Goal: Check status: Check status

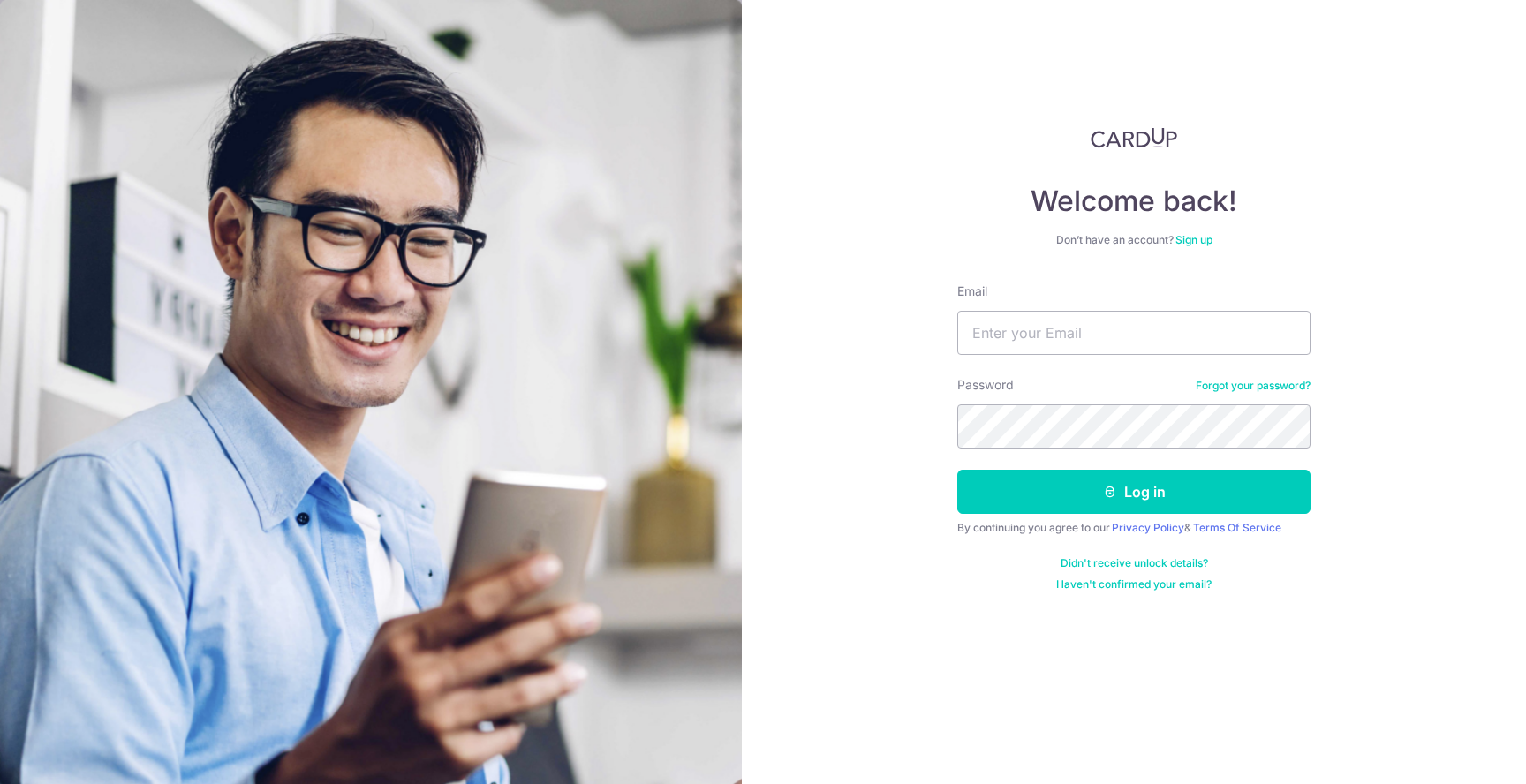
click at [1132, 320] on input "Email" at bounding box center [1134, 332] width 353 height 44
type input "[EMAIL_ADDRESS][DOMAIN_NAME]"
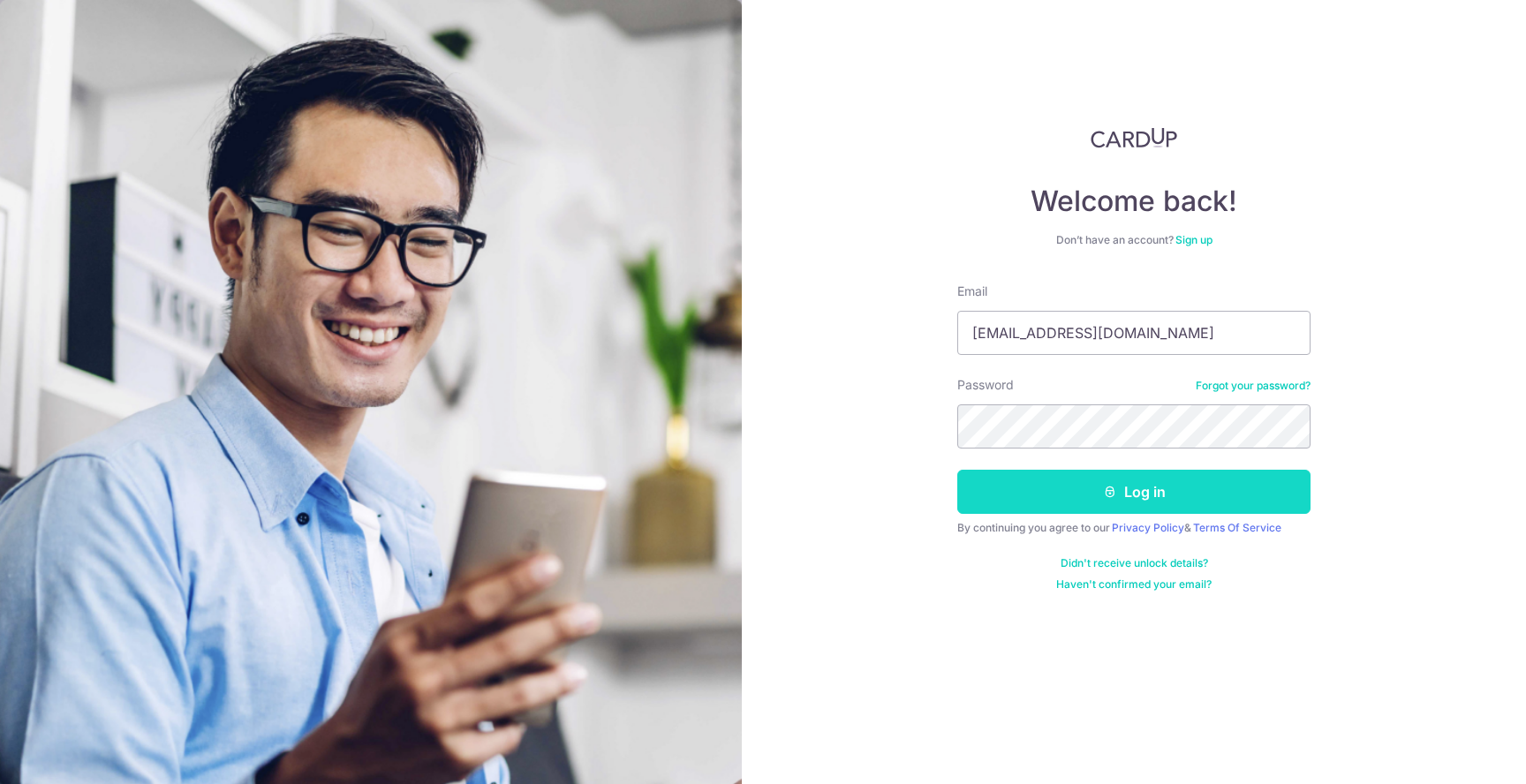
click at [1092, 484] on button "Log in" at bounding box center [1134, 492] width 353 height 44
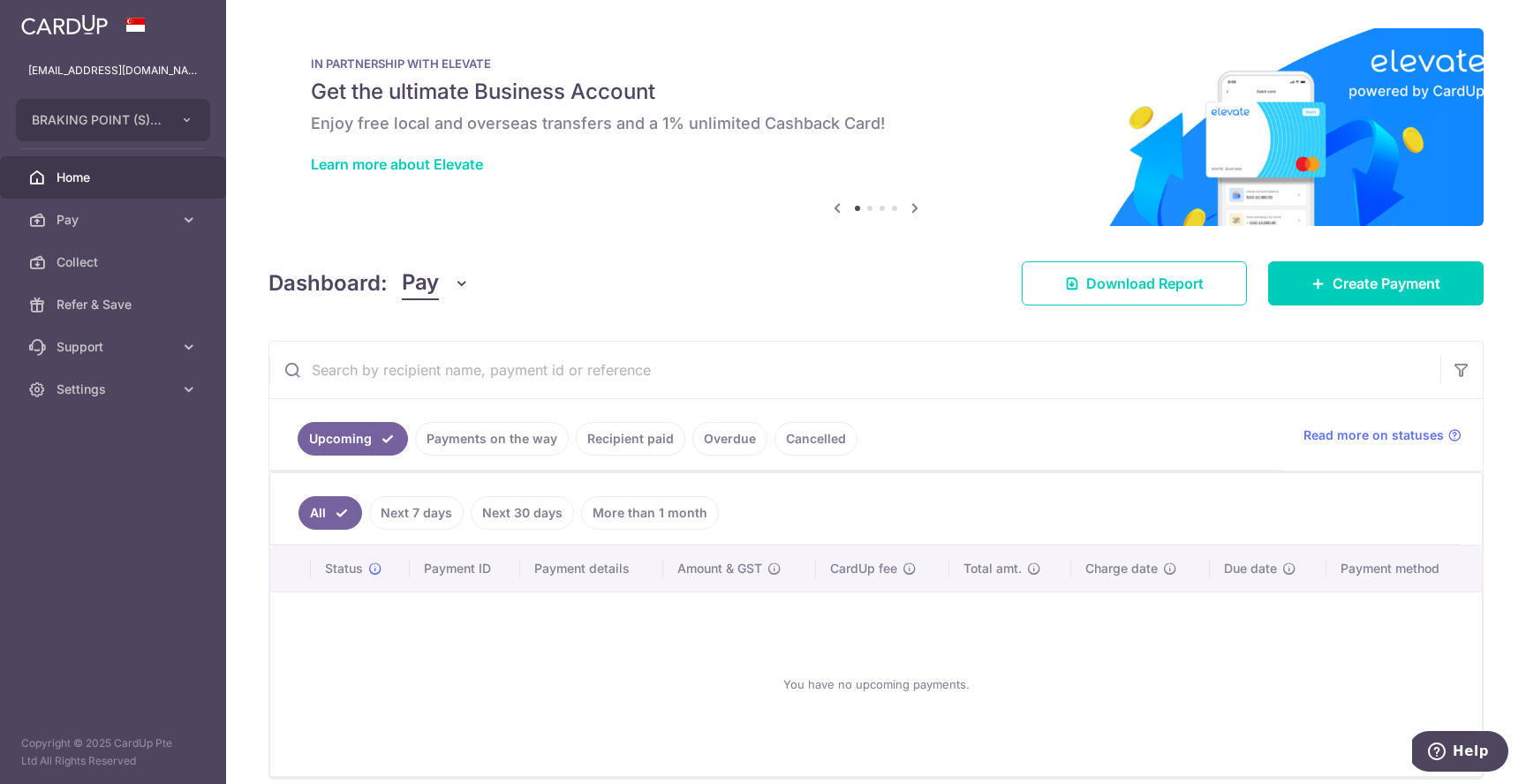
click at [594, 427] on link "Recipient paid" at bounding box center [630, 438] width 109 height 34
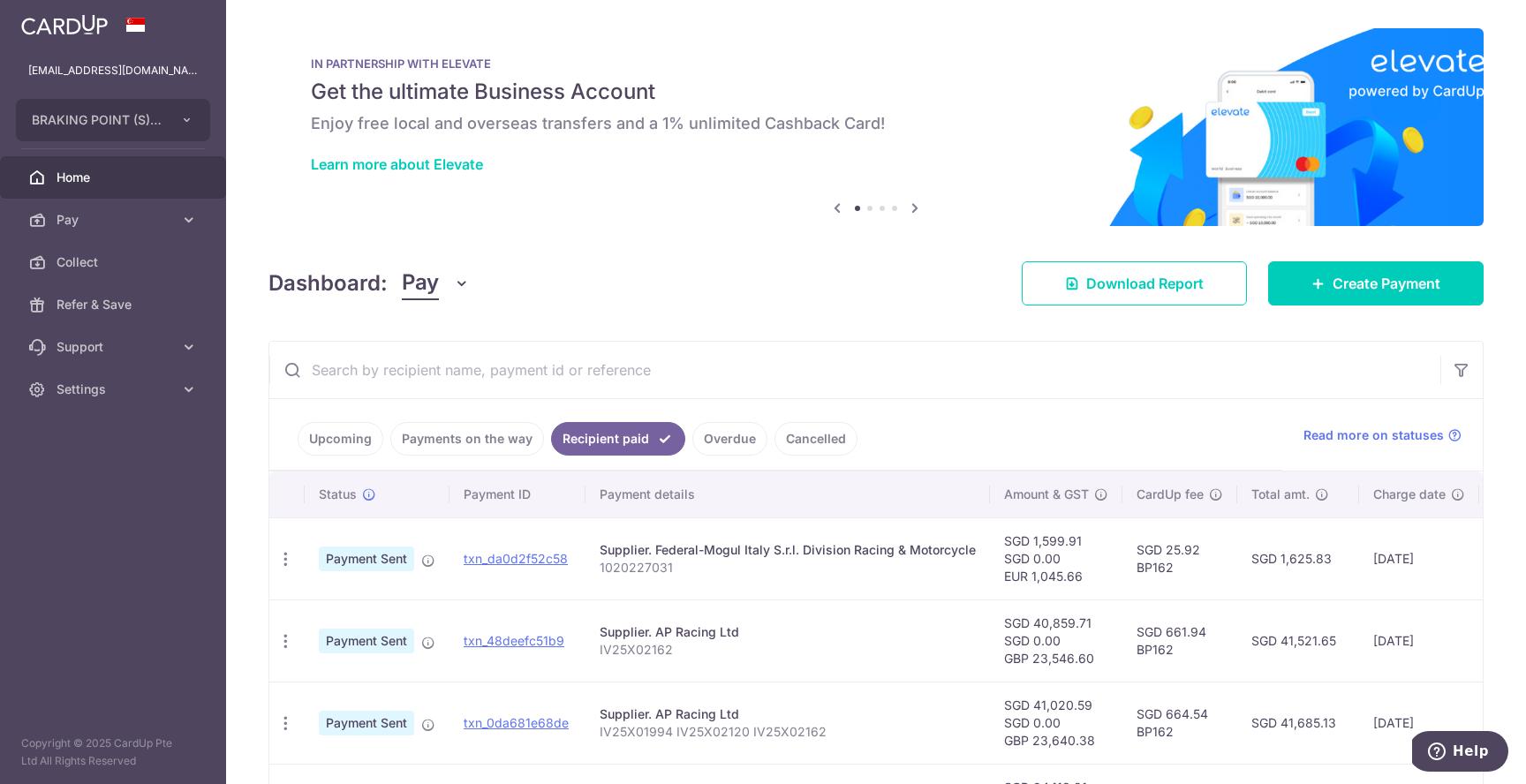
click at [508, 439] on link "Payments on the way" at bounding box center [466, 438] width 154 height 34
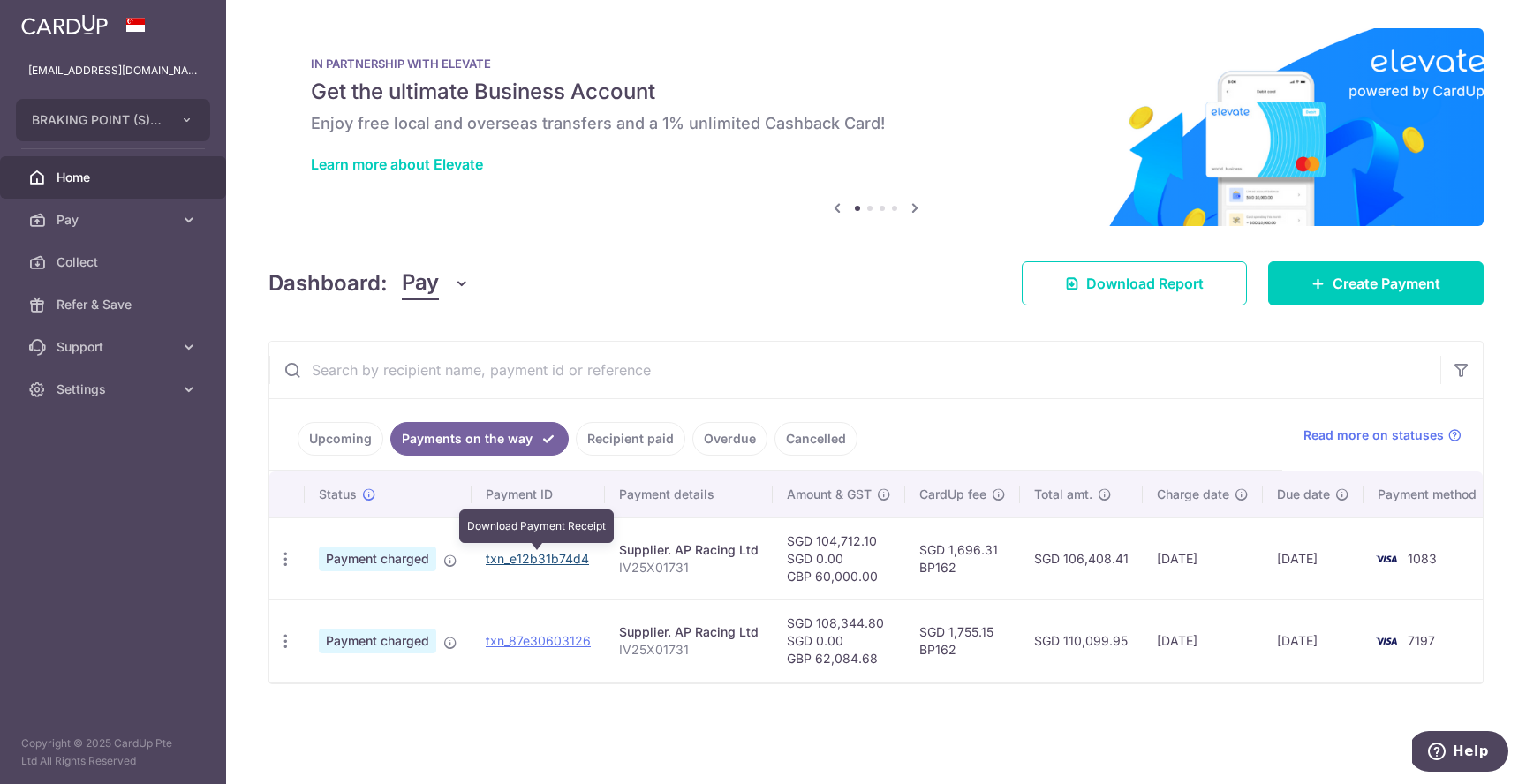
click at [541, 556] on link "txn_e12b31b74d4" at bounding box center [537, 558] width 103 height 15
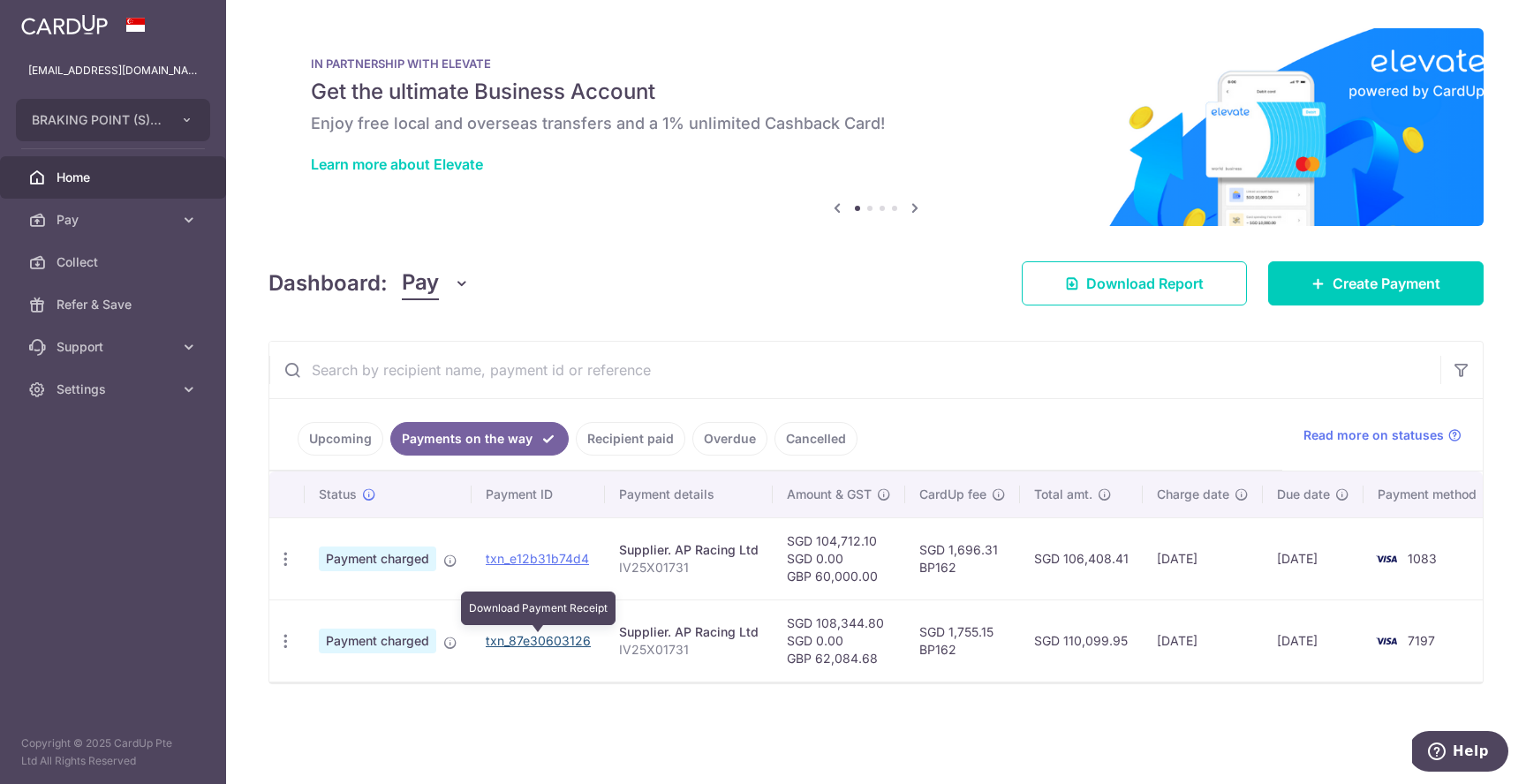
click at [559, 642] on link "txn_87e30603126" at bounding box center [538, 640] width 105 height 15
